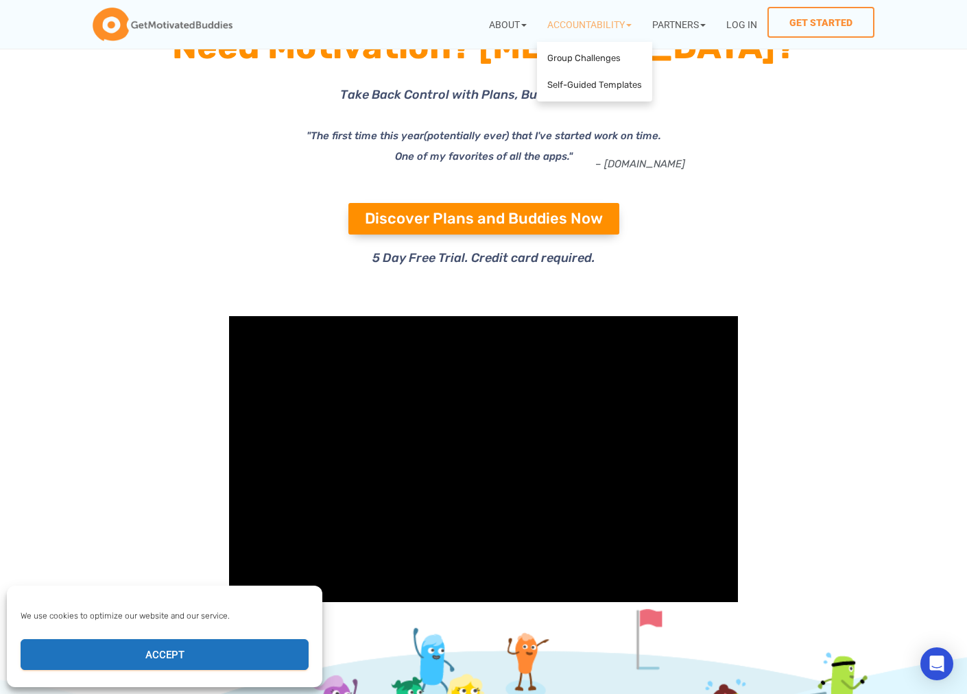
scroll to position [108, 0]
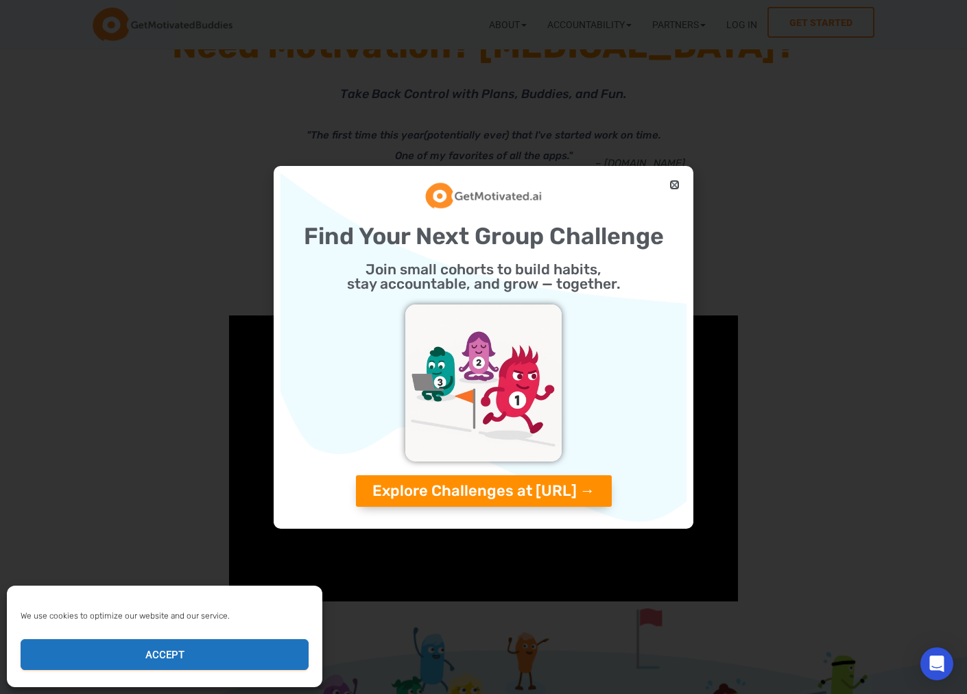
click at [676, 182] on icon "Close" at bounding box center [675, 185] width 10 height 10
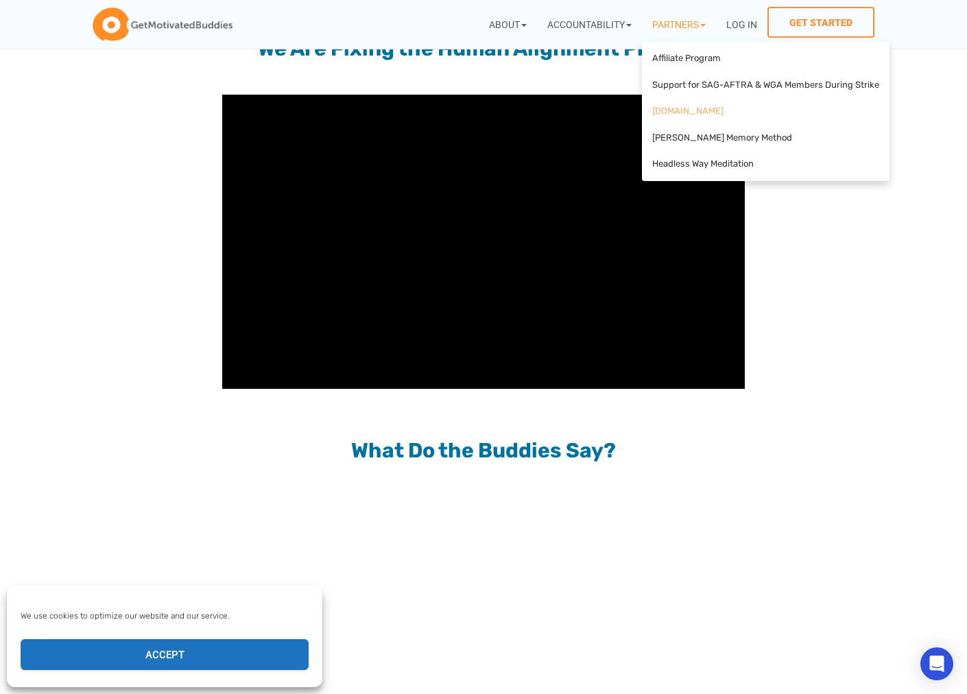
scroll to position [1124, 0]
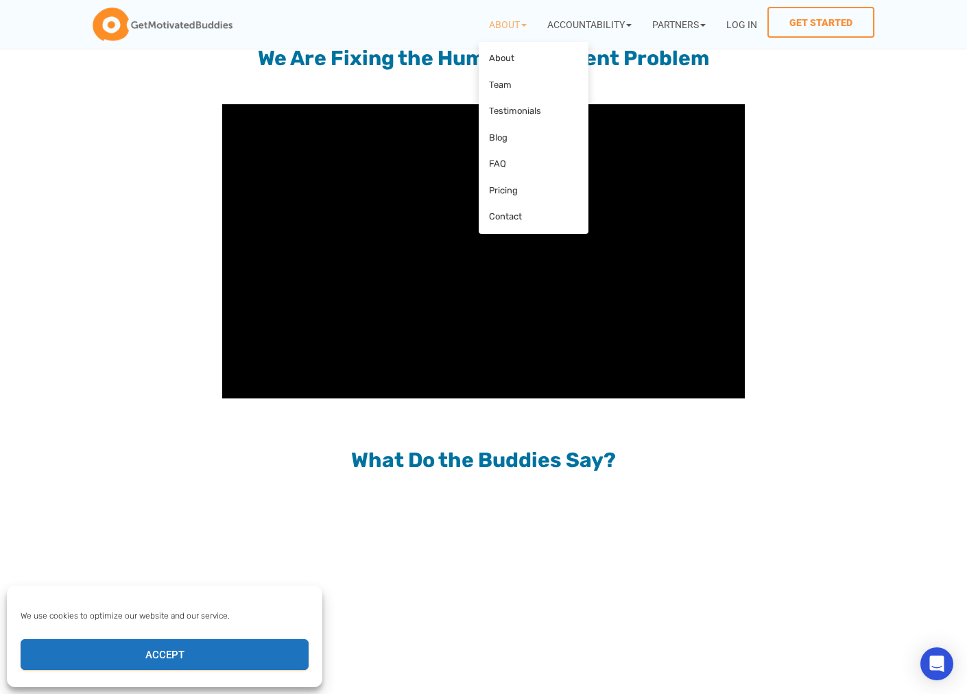
click at [520, 23] on span at bounding box center [523, 24] width 7 height 11
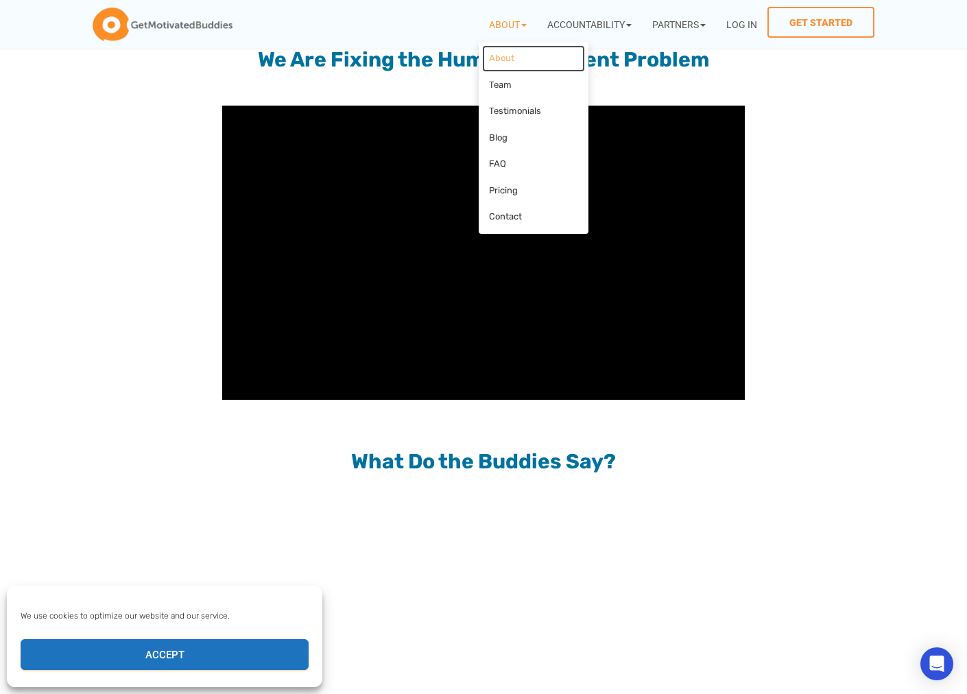
click at [502, 59] on link "About" at bounding box center [533, 58] width 103 height 27
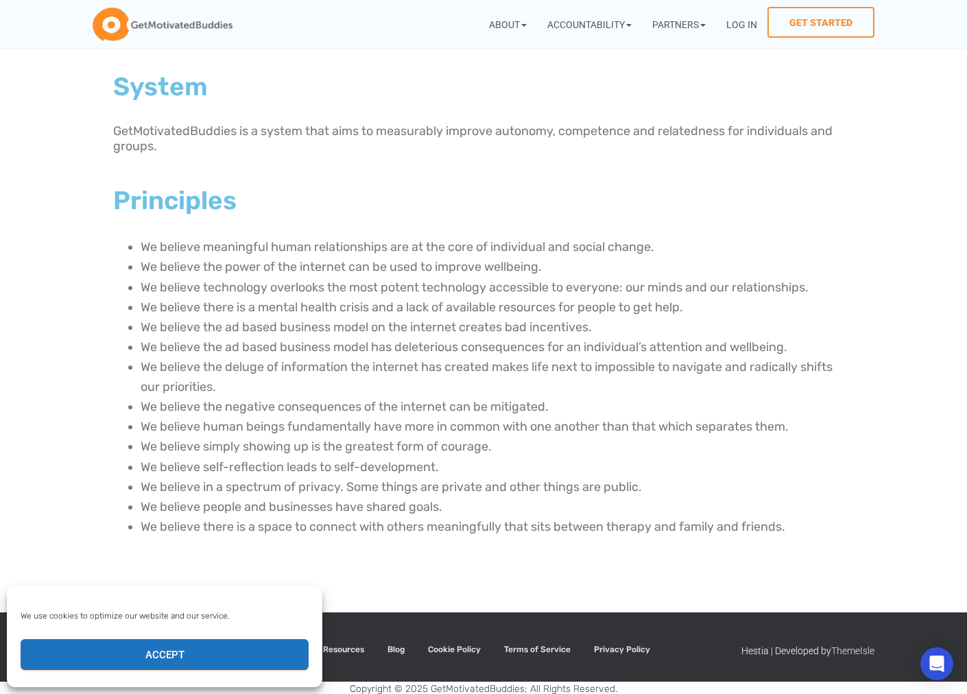
scroll to position [338, 0]
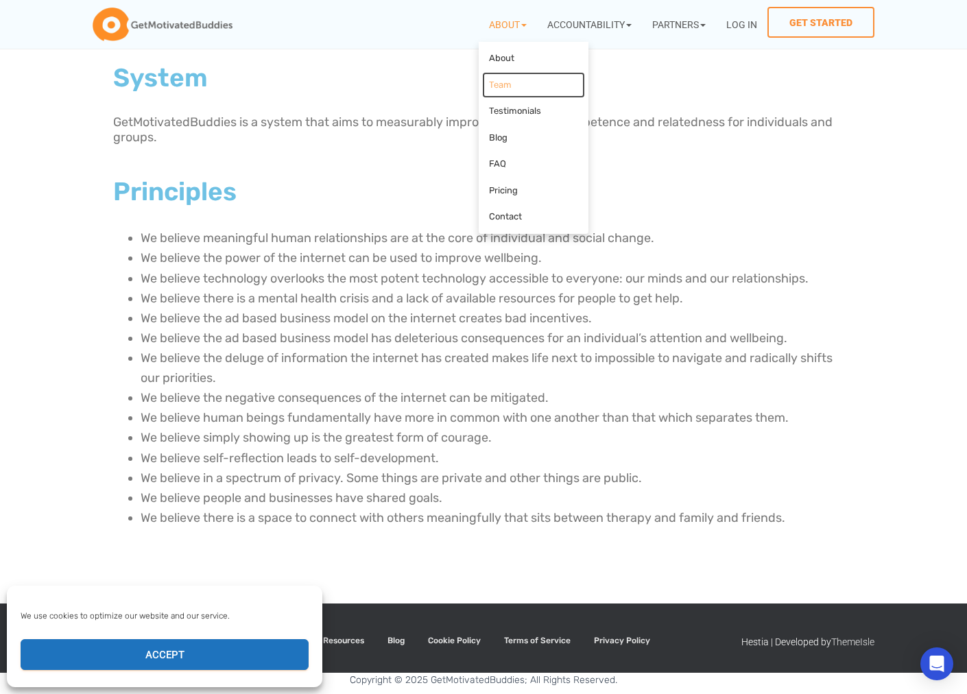
click at [509, 86] on link "Team" at bounding box center [533, 85] width 103 height 27
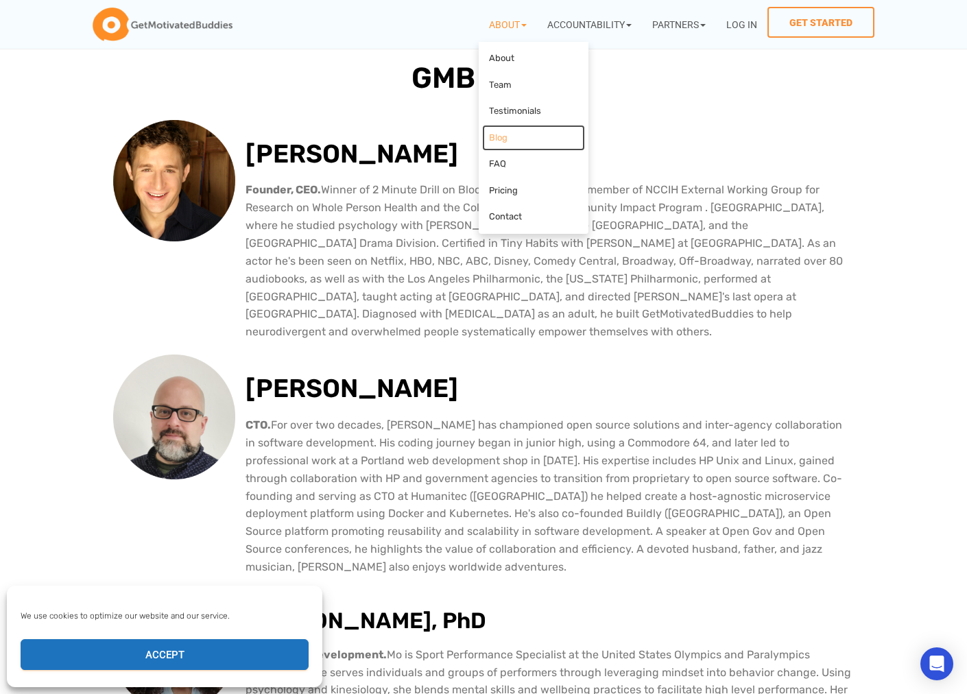
click at [536, 137] on link "Blog" at bounding box center [533, 138] width 103 height 27
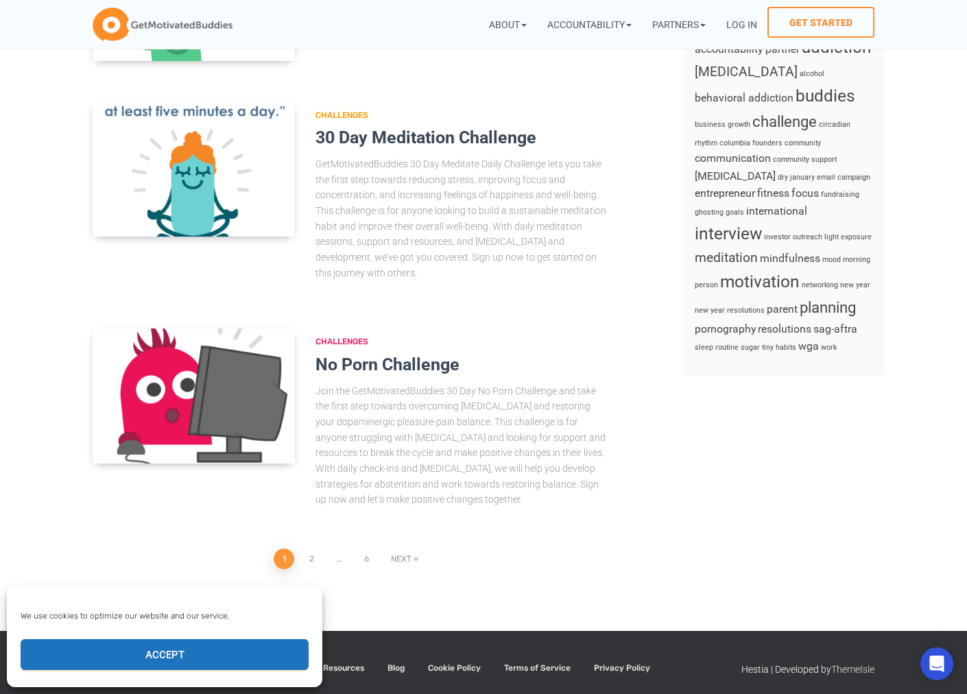
scroll to position [685, 0]
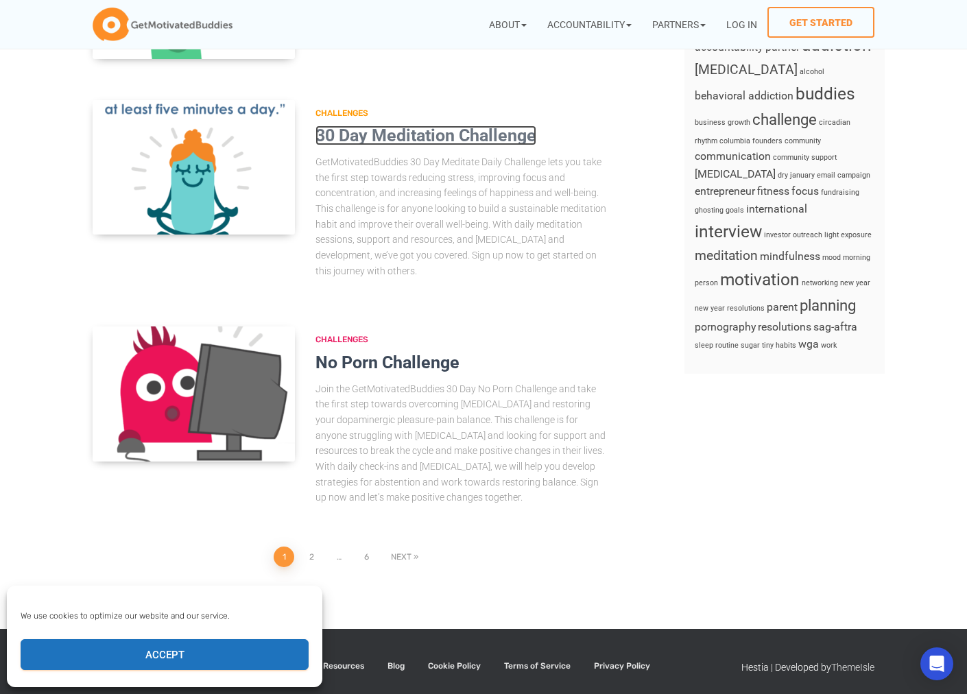
click at [417, 133] on link "30 Day Meditation Challenge" at bounding box center [426, 136] width 221 height 20
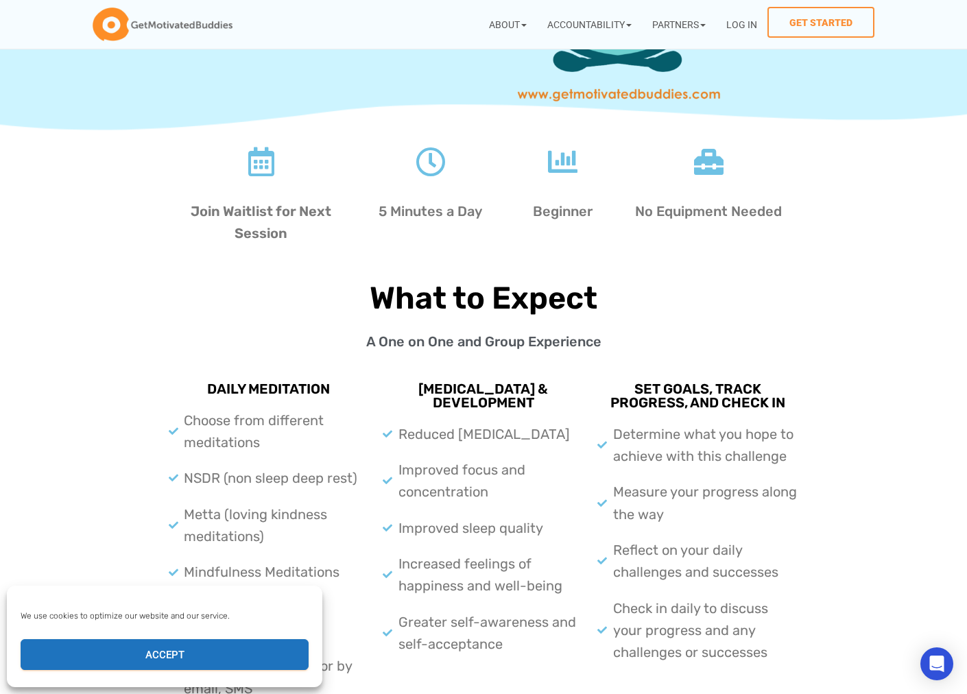
scroll to position [312, 0]
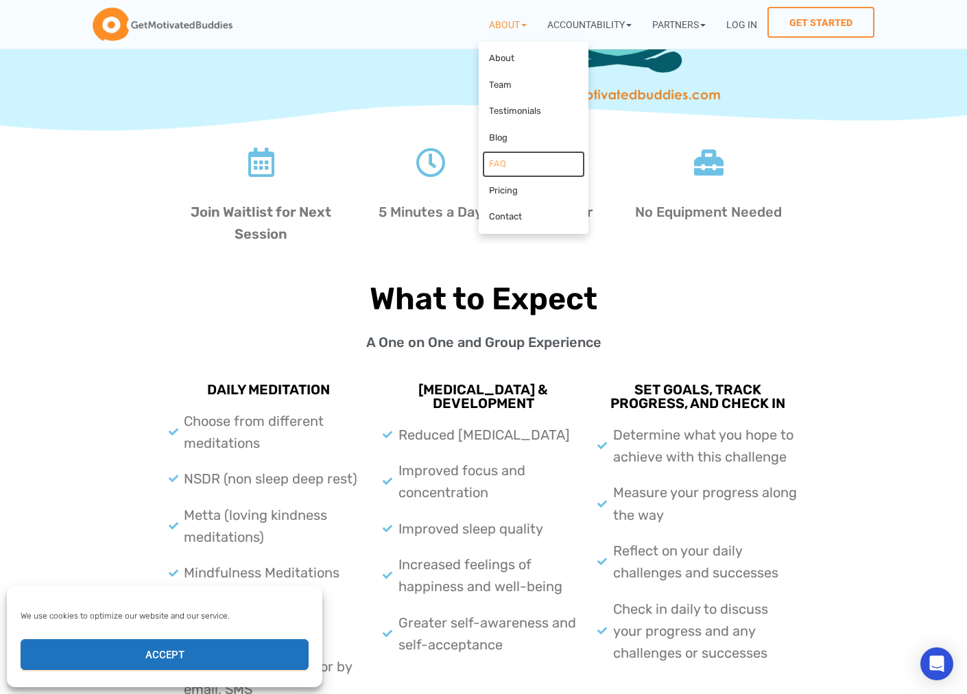
click at [499, 161] on link "FAQ" at bounding box center [533, 164] width 103 height 27
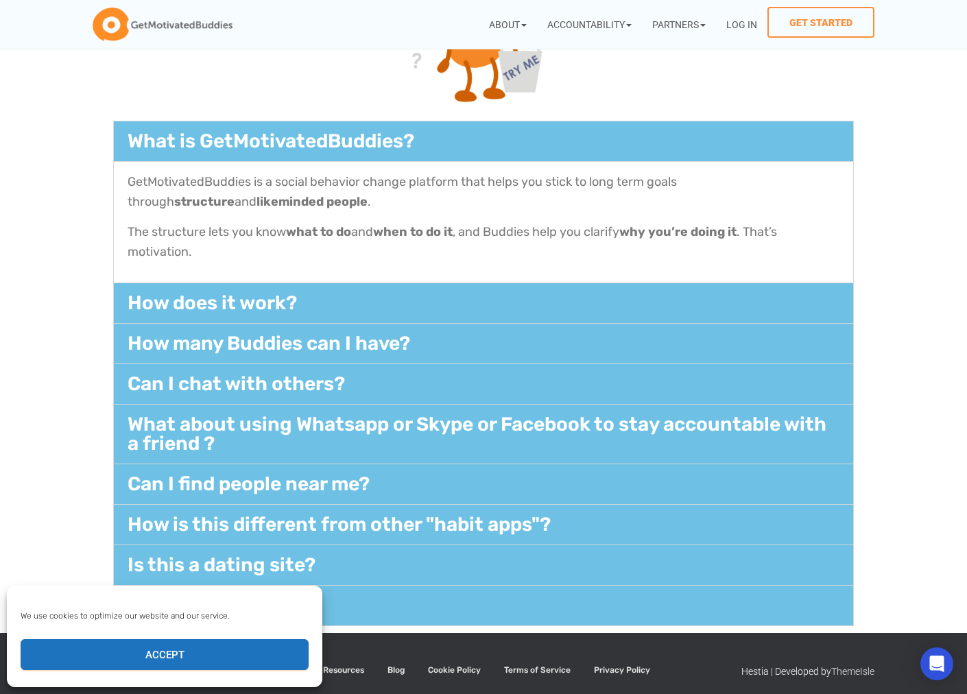
scroll to position [282, 0]
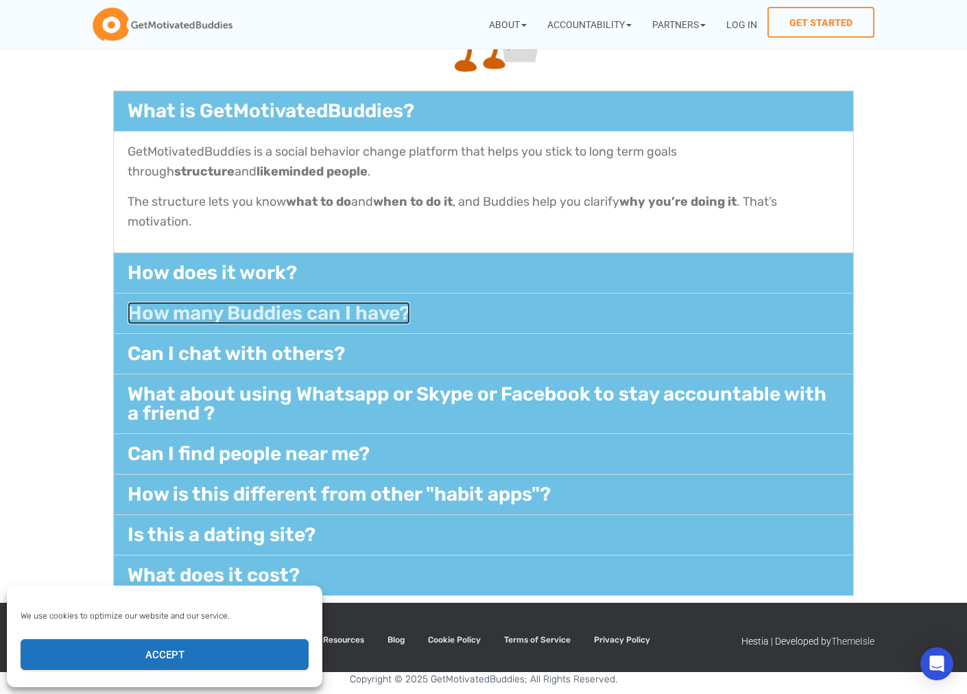
click at [331, 312] on link "How many Buddies can I have?" at bounding box center [269, 313] width 283 height 23
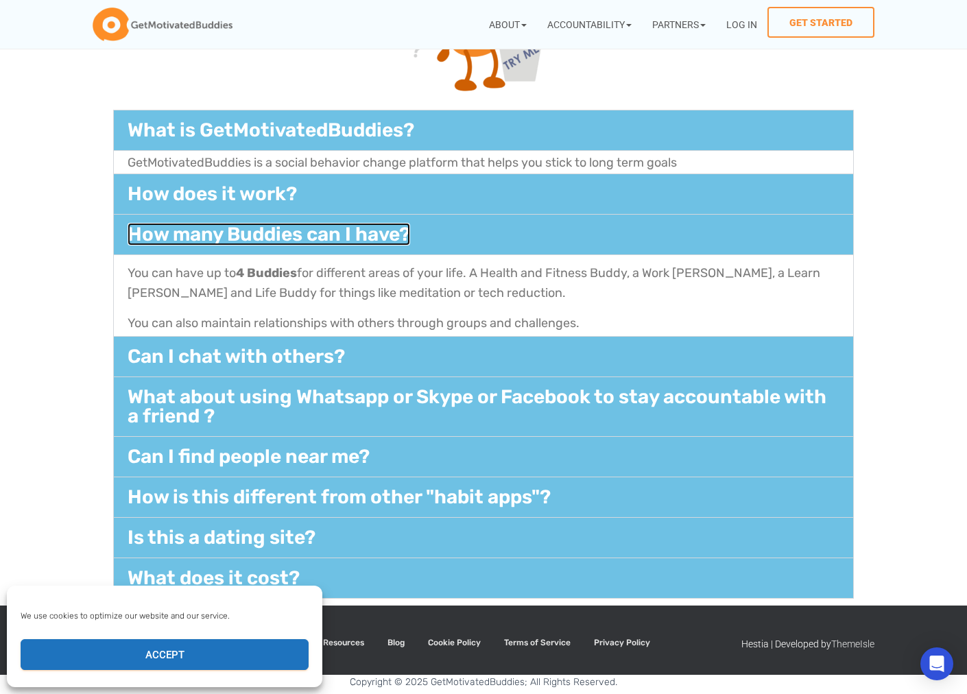
scroll to position [262, 0]
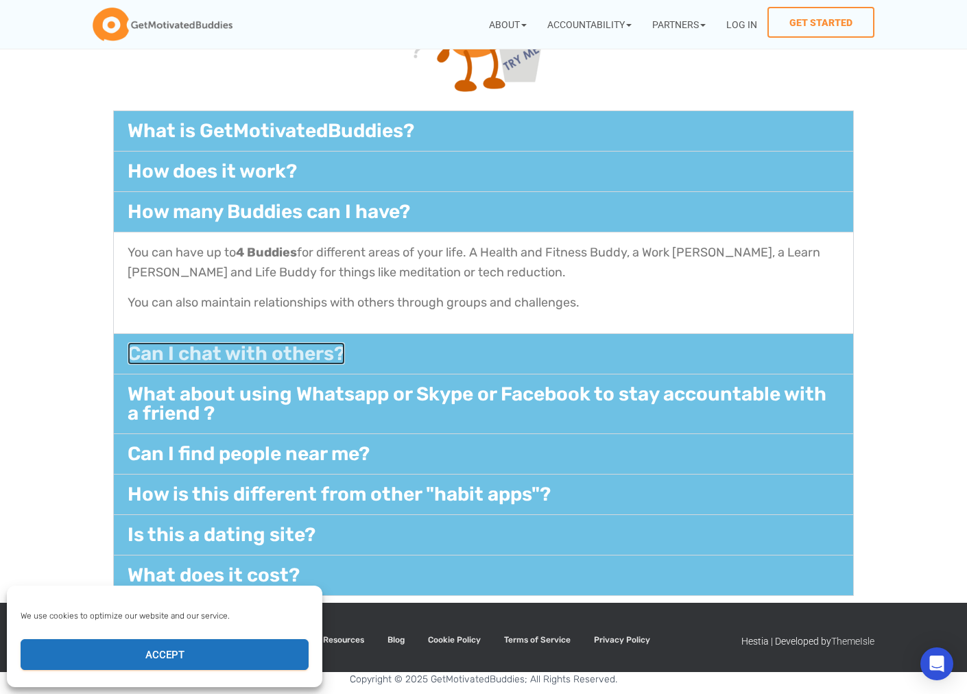
click at [189, 346] on link "Can I chat with others?​" at bounding box center [236, 353] width 217 height 23
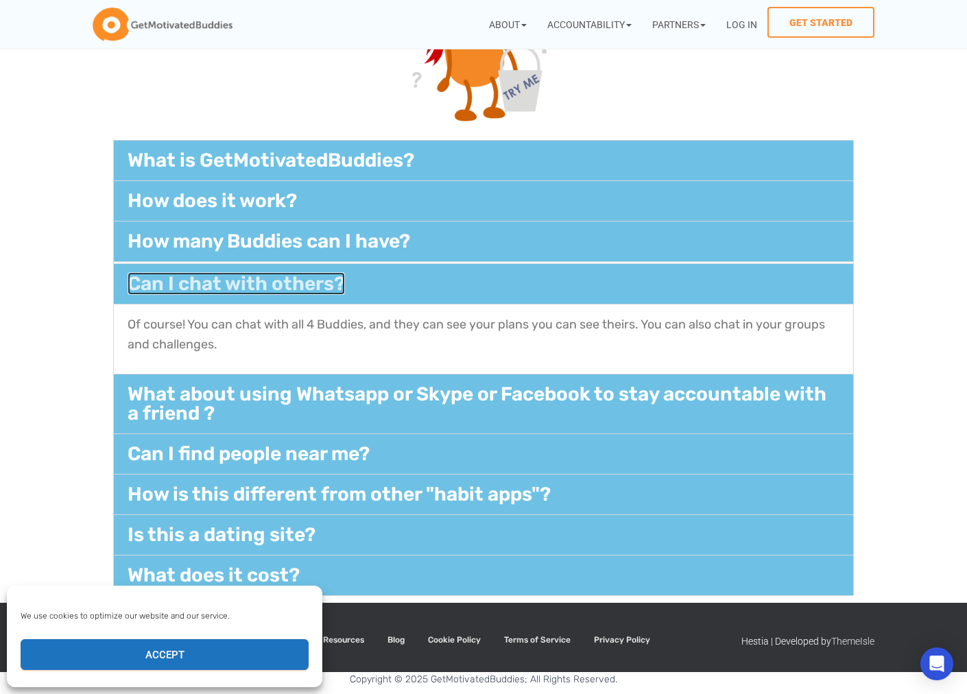
scroll to position [232, 0]
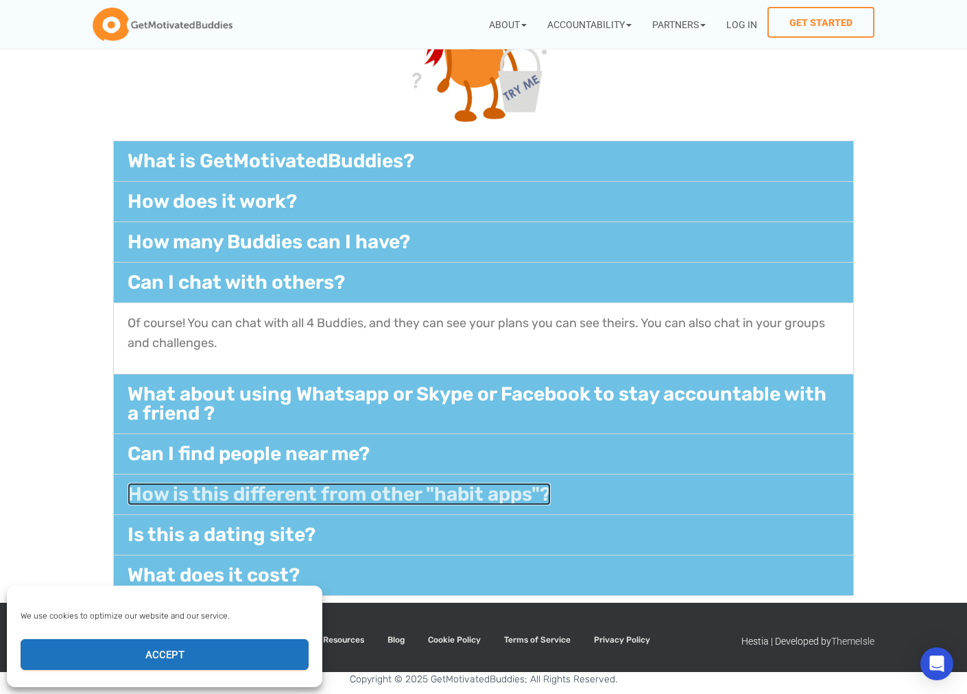
click at [251, 500] on link "How is this different from other "habit apps"?​" at bounding box center [339, 494] width 423 height 23
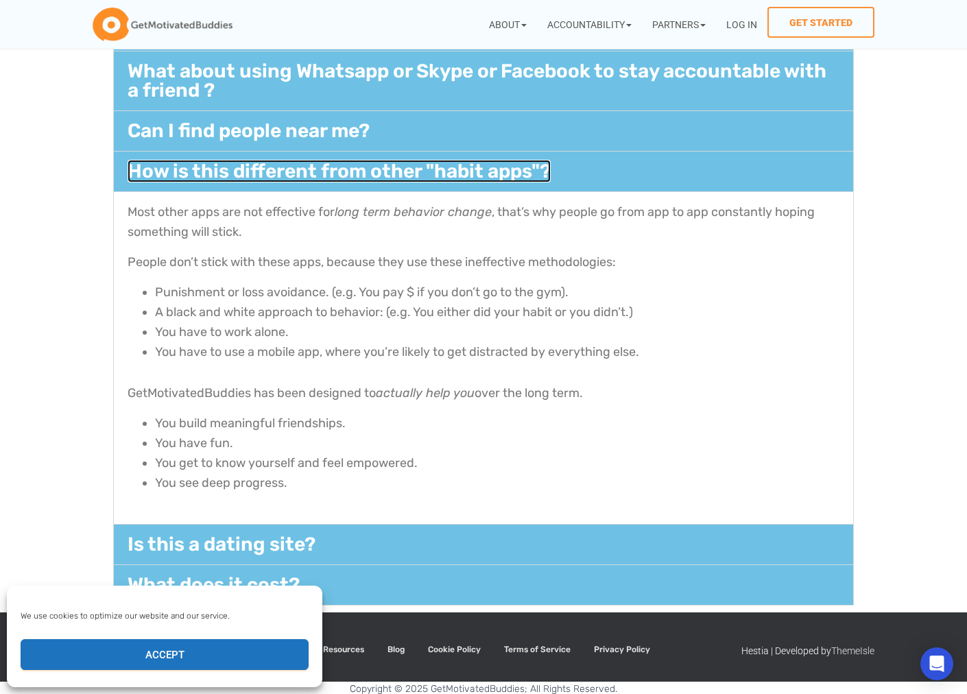
scroll to position [486, 0]
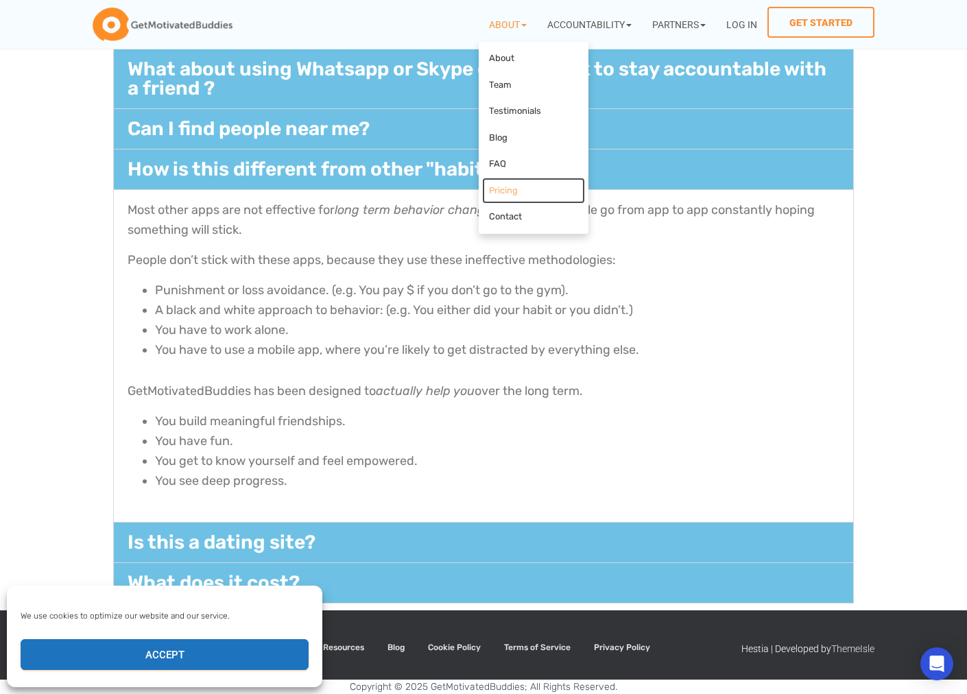
click at [506, 189] on link "Pricing" at bounding box center [533, 191] width 103 height 27
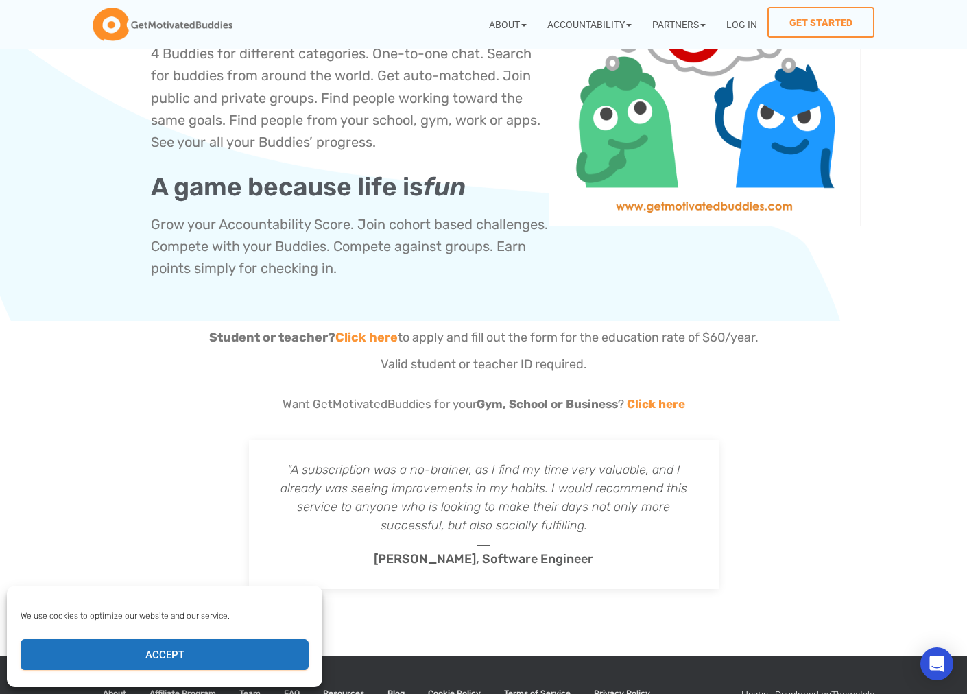
scroll to position [788, 0]
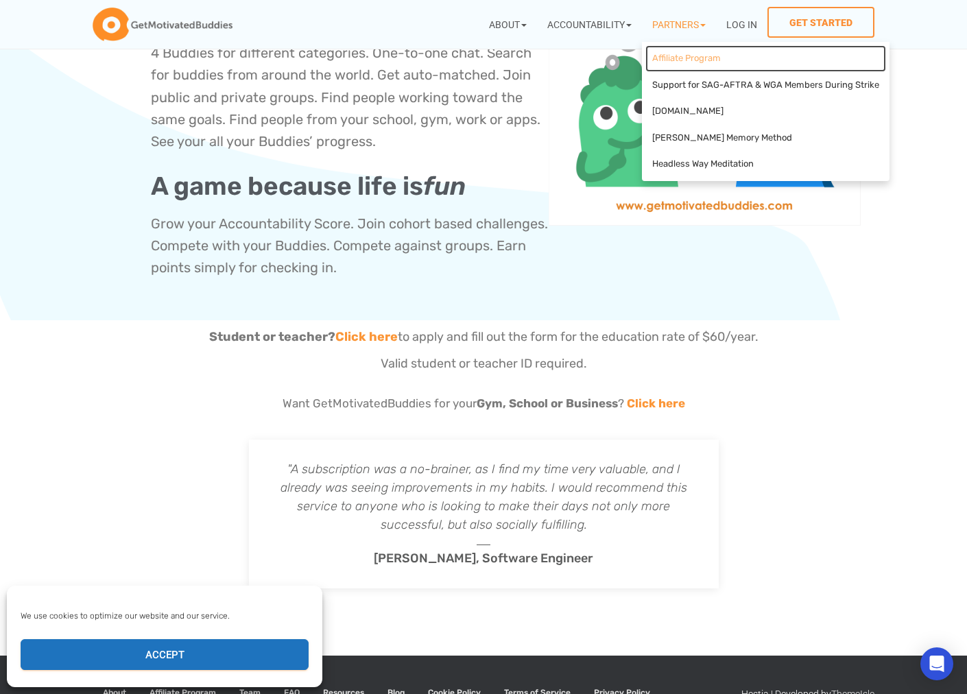
click at [680, 59] on link "Affiliate Program" at bounding box center [766, 58] width 241 height 27
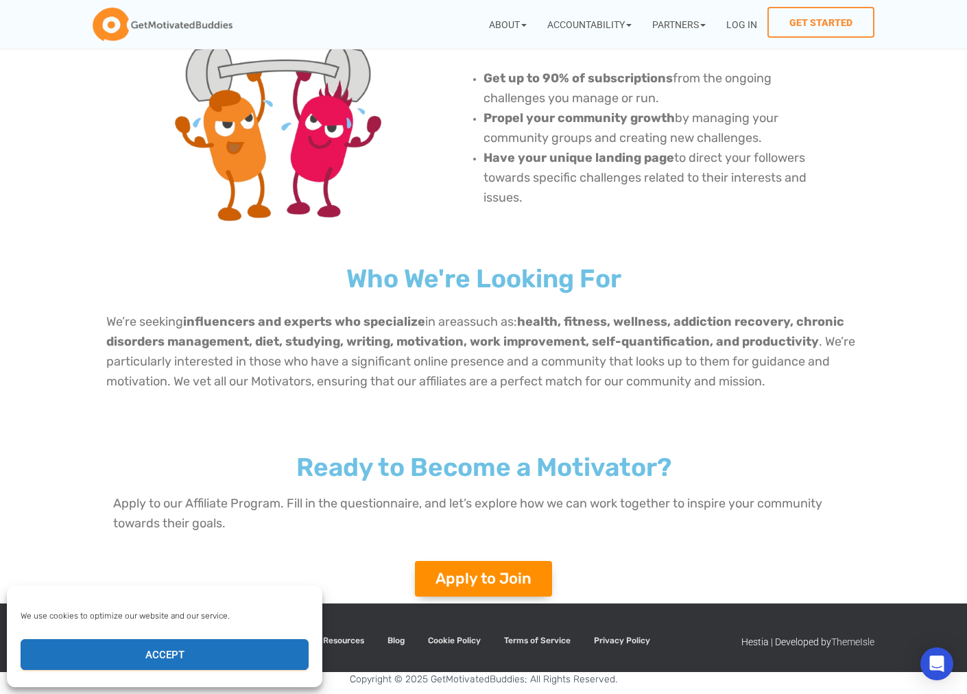
scroll to position [784, 0]
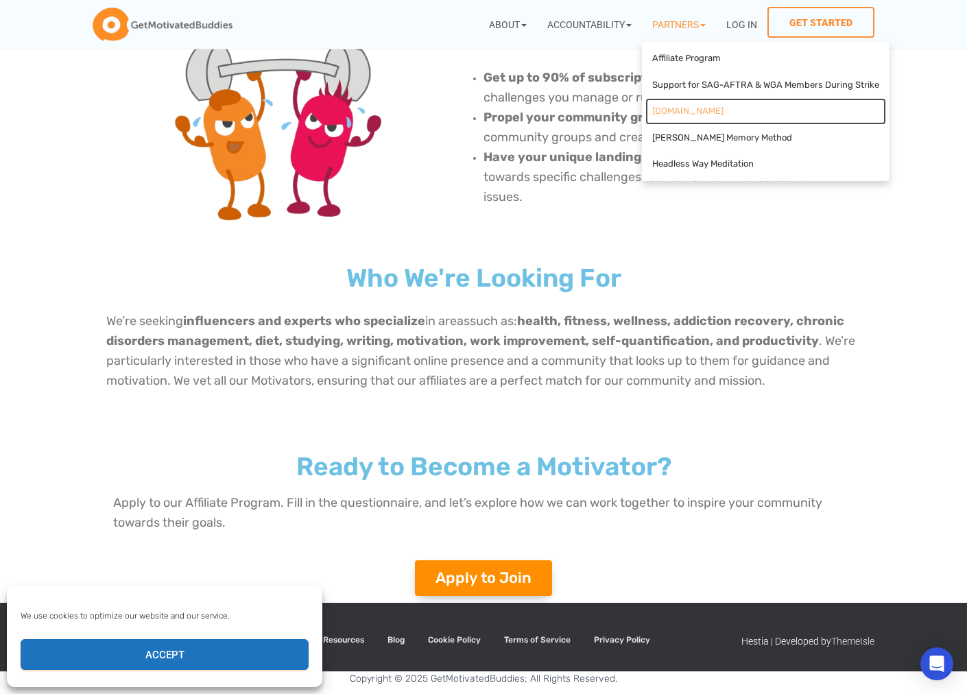
click at [666, 113] on link "[DOMAIN_NAME]" at bounding box center [766, 111] width 241 height 27
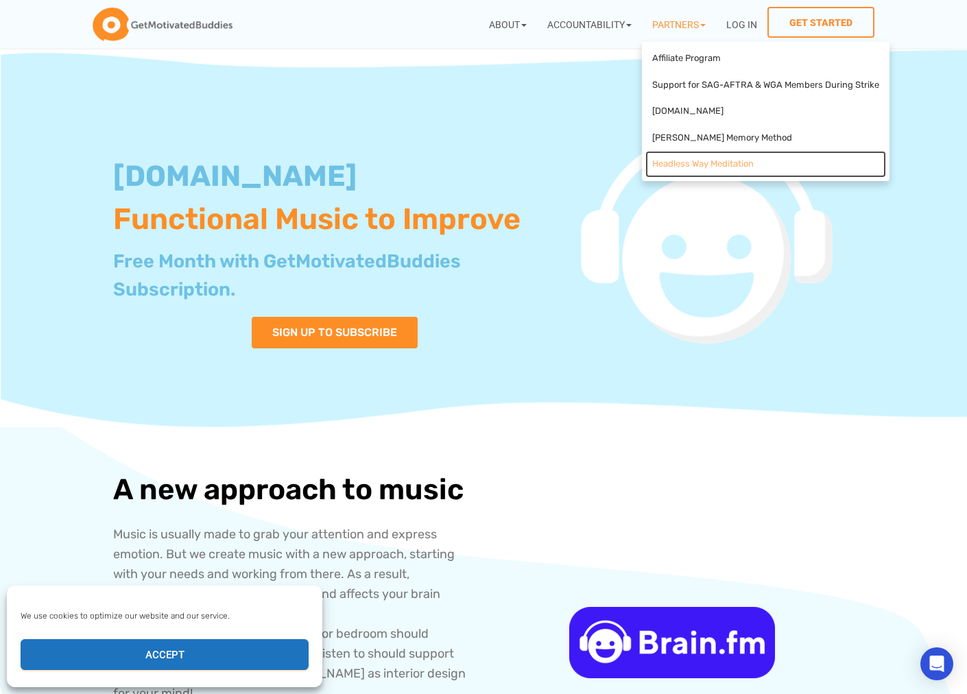
click at [701, 168] on link "Headless Way Meditation" at bounding box center [766, 164] width 241 height 27
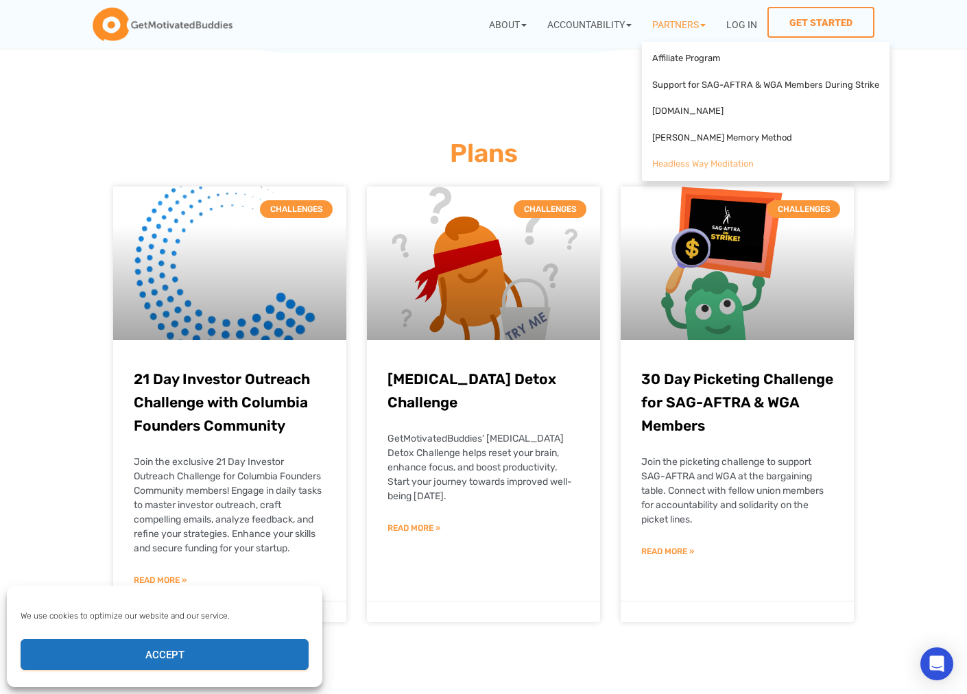
scroll to position [1465, 0]
